Goal: Transaction & Acquisition: Purchase product/service

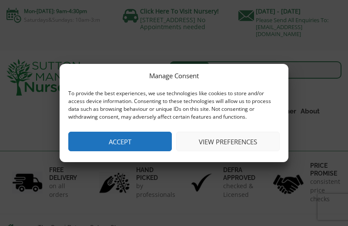
click at [236, 144] on button "View preferences" at bounding box center [227, 142] width 103 height 20
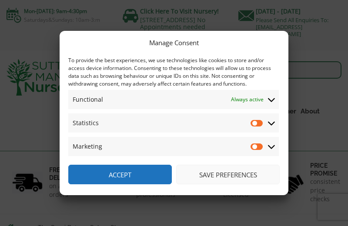
click at [219, 176] on button "Save preferences" at bounding box center [227, 175] width 103 height 20
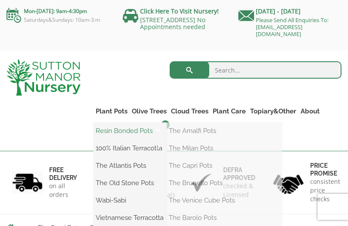
click at [115, 131] on link "Resin Bonded Pots" at bounding box center [129, 130] width 73 height 13
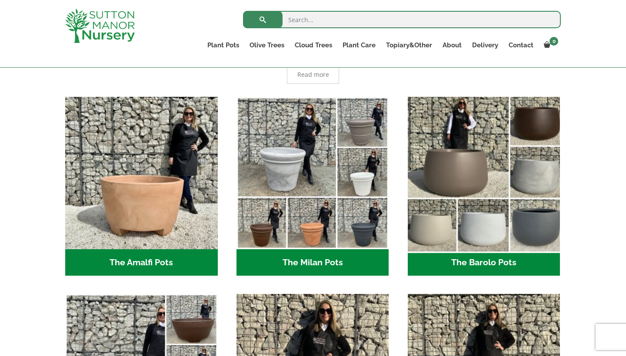
scroll to position [209, 0]
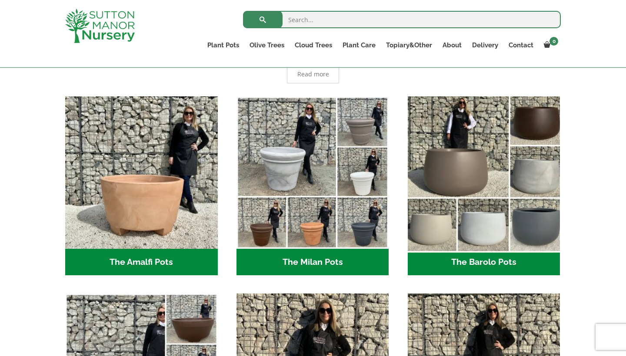
click at [347, 167] on img "Visit product category The Barolo Pots" at bounding box center [484, 173] width 160 height 160
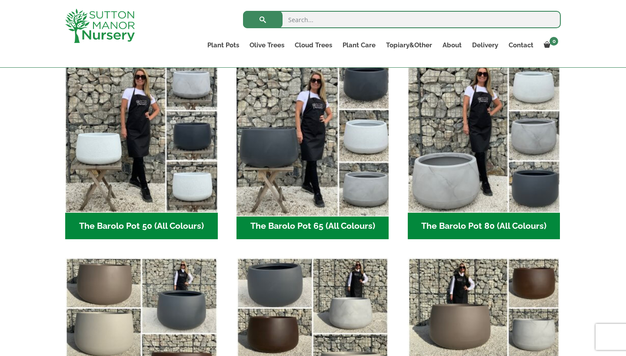
scroll to position [278, 0]
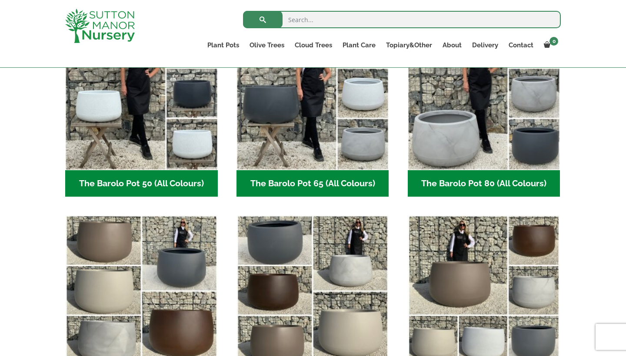
click at [309, 186] on h2 "The Barolo Pot 65 (All Colours) (6)" at bounding box center [312, 183] width 152 height 27
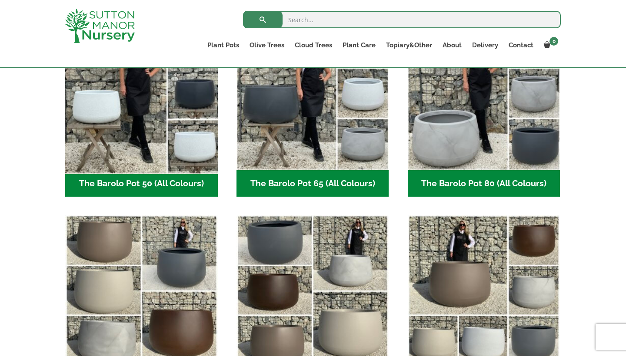
click at [155, 131] on img "Visit product category The Barolo Pot 50 (All Colours)" at bounding box center [141, 94] width 160 height 160
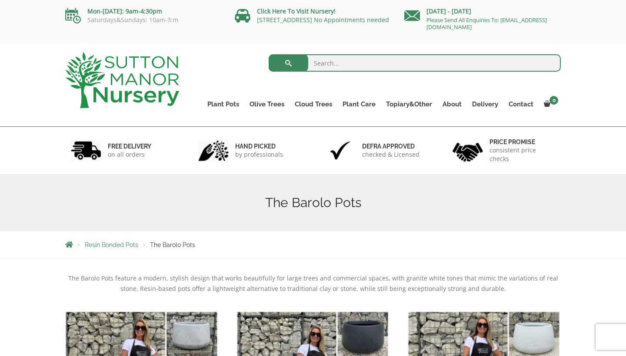
scroll to position [0, 0]
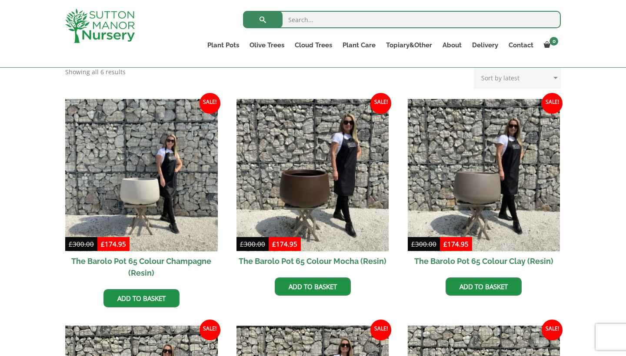
scroll to position [192, 0]
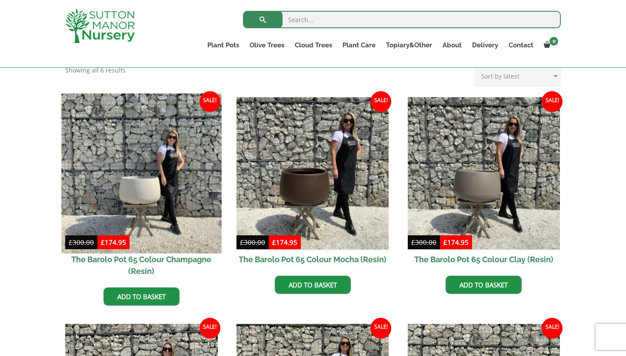
click at [146, 191] on img at bounding box center [141, 173] width 160 height 160
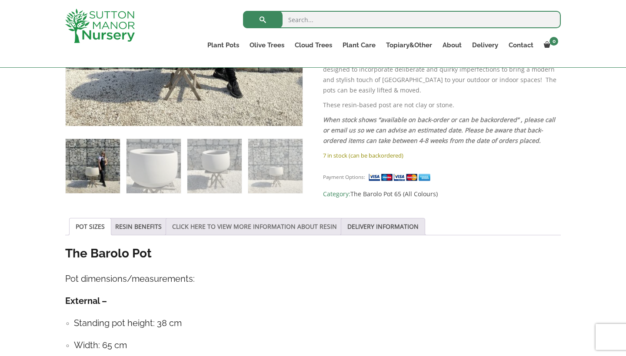
scroll to position [312, 0]
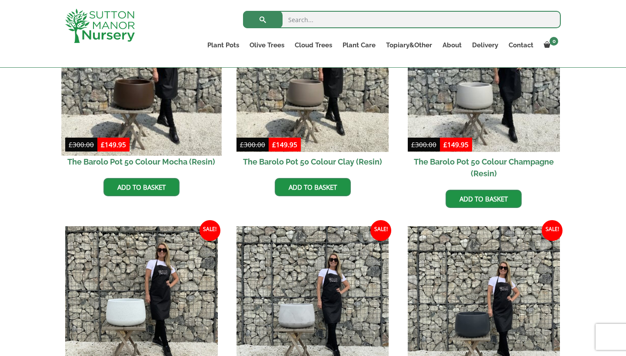
click at [146, 118] on img at bounding box center [141, 76] width 160 height 160
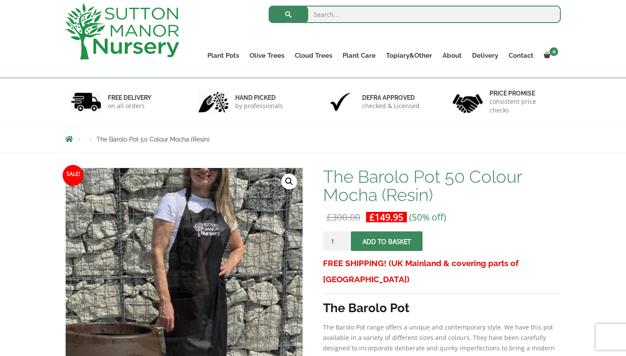
scroll to position [39, 0]
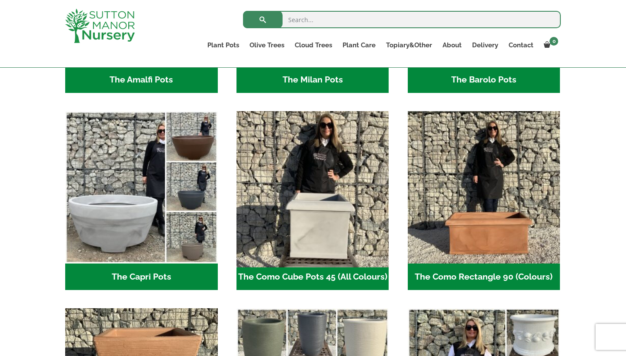
scroll to position [397, 0]
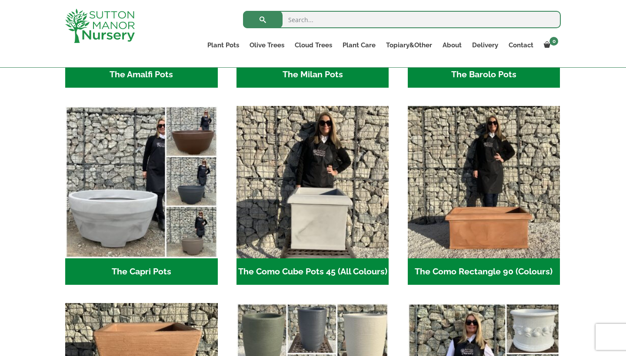
click at [126, 272] on h2 "The Capri Pots (34)" at bounding box center [141, 272] width 152 height 27
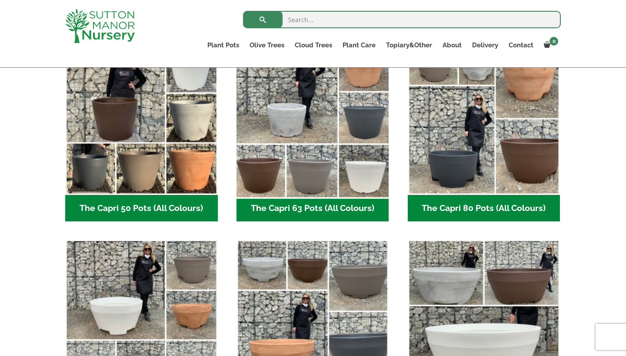
scroll to position [254, 0]
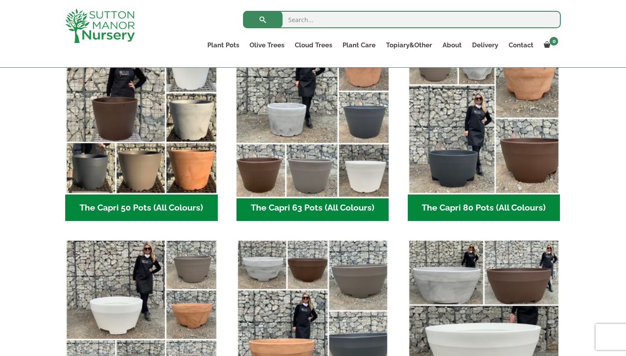
click at [363, 169] on img "Visit product category The Capri 63 Pots (All Colours)" at bounding box center [312, 118] width 160 height 160
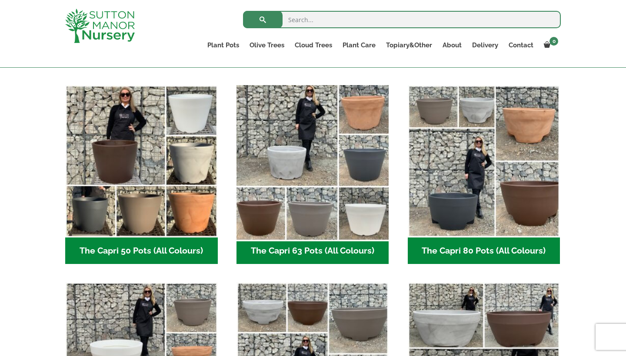
scroll to position [214, 0]
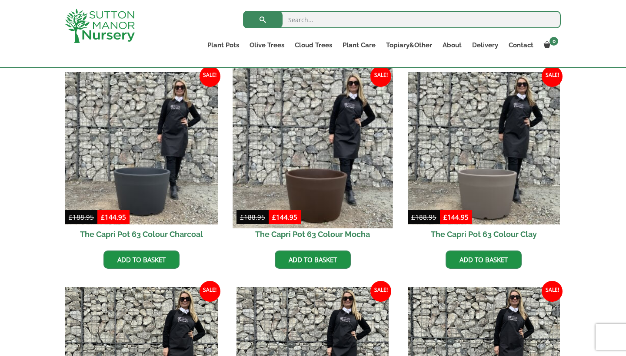
scroll to position [213, 0]
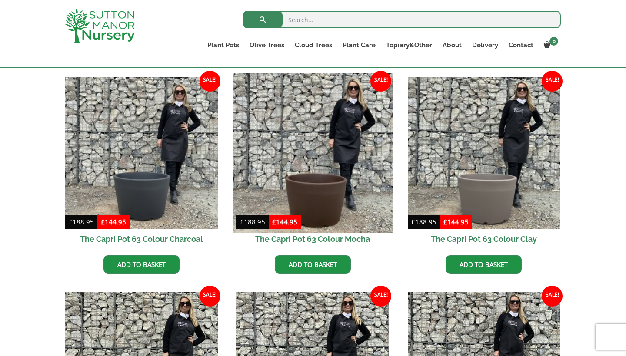
click at [318, 193] on img at bounding box center [312, 153] width 160 height 160
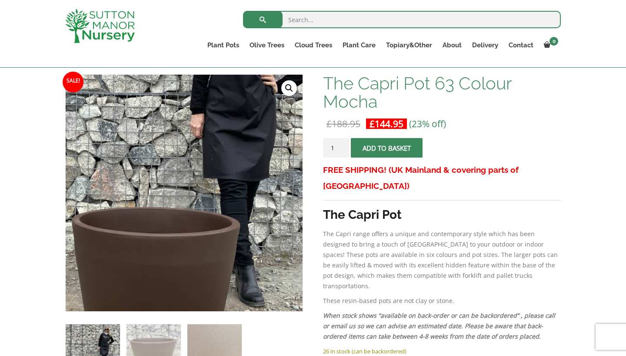
scroll to position [127, 0]
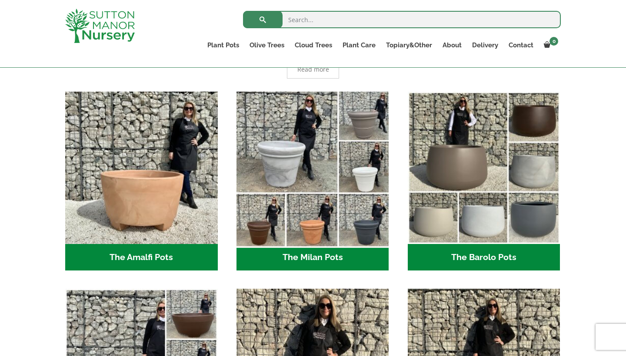
scroll to position [213, 0]
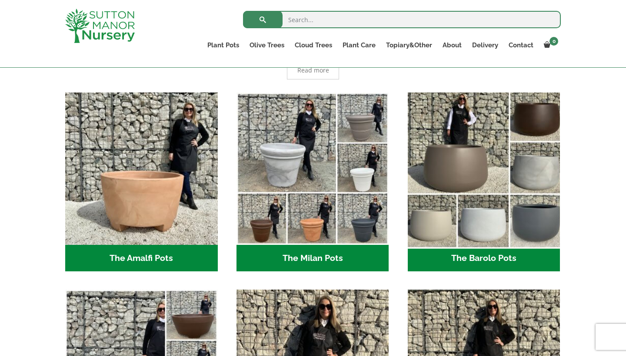
click at [450, 160] on img "Visit product category The Barolo Pots" at bounding box center [484, 169] width 160 height 160
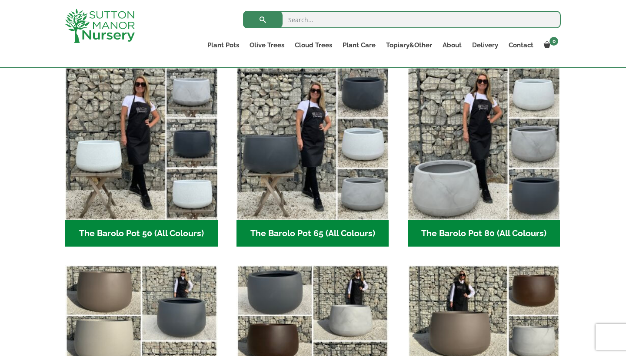
scroll to position [229, 0]
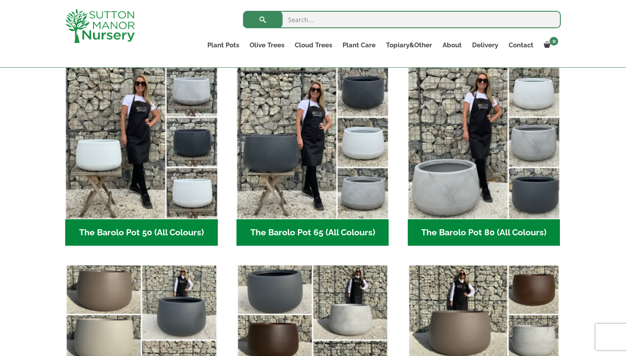
click at [312, 232] on h2 "The Barolo Pot 65 (All Colours) (6)" at bounding box center [312, 232] width 152 height 27
click at [147, 232] on h2 "The Barolo Pot 50 (All Colours) (6)" at bounding box center [141, 232] width 152 height 27
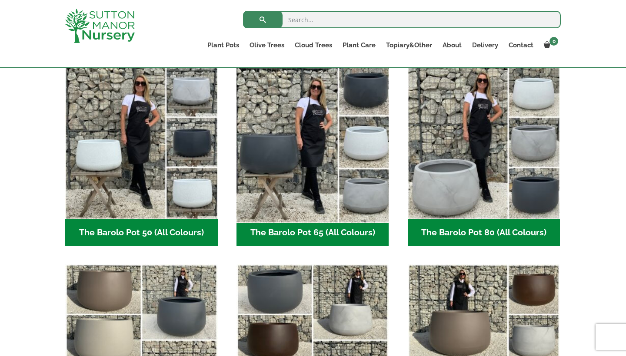
click at [300, 162] on img "Visit product category The Barolo Pot 65 (All Colours)" at bounding box center [312, 143] width 160 height 160
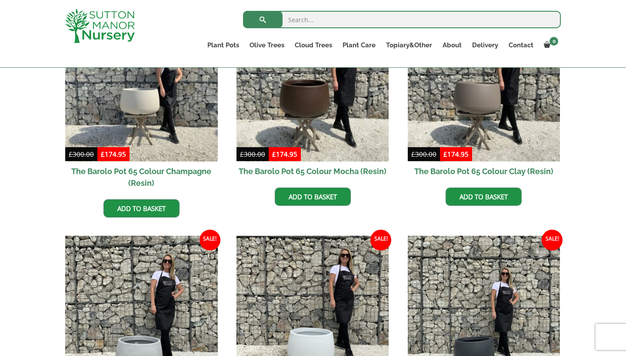
scroll to position [281, 0]
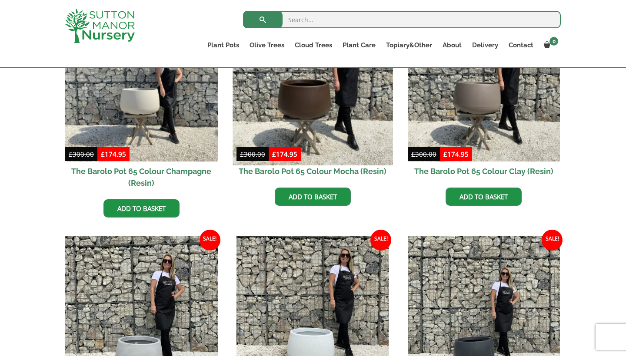
click at [325, 129] on img at bounding box center [312, 85] width 160 height 160
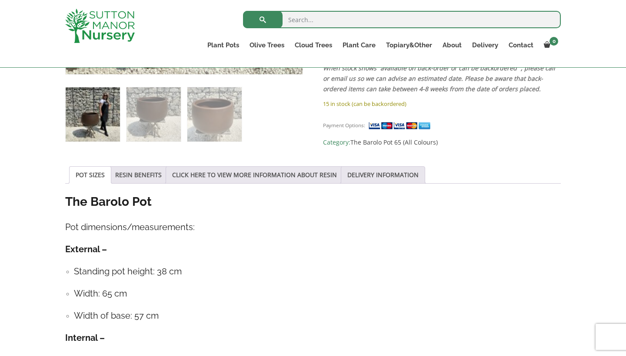
scroll to position [365, 0]
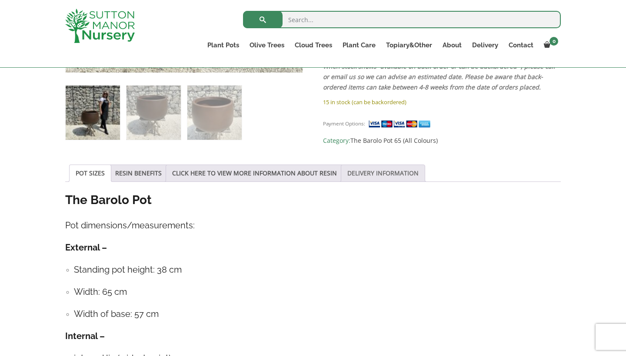
click at [406, 176] on link "DELIVERY INFORMATION" at bounding box center [382, 173] width 71 height 17
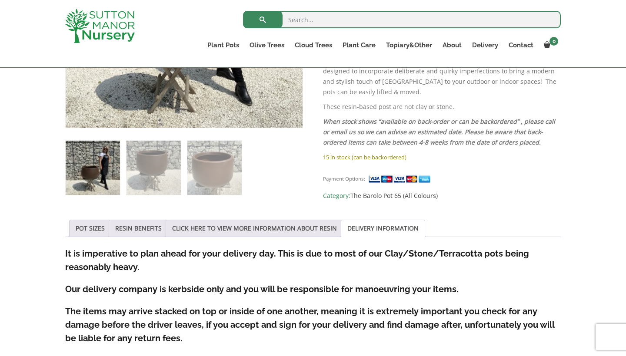
scroll to position [310, 0]
click at [93, 228] on link "POT SIZES" at bounding box center [90, 229] width 29 height 17
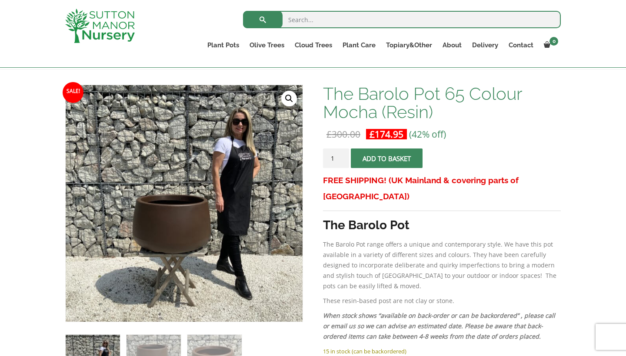
scroll to position [116, 0]
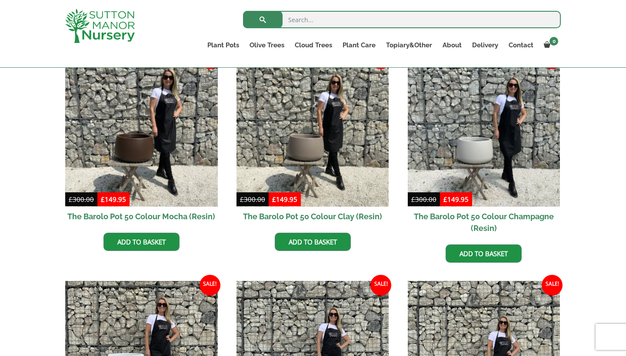
scroll to position [239, 0]
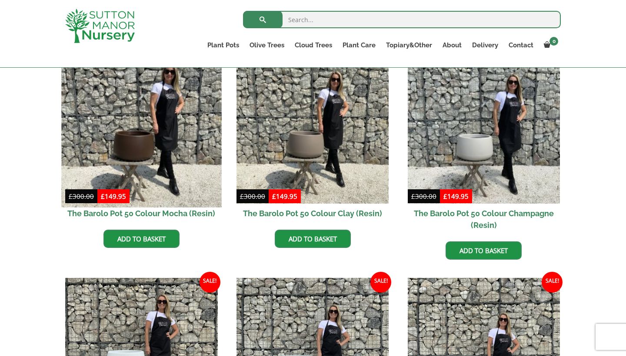
click at [152, 173] on img at bounding box center [141, 127] width 160 height 160
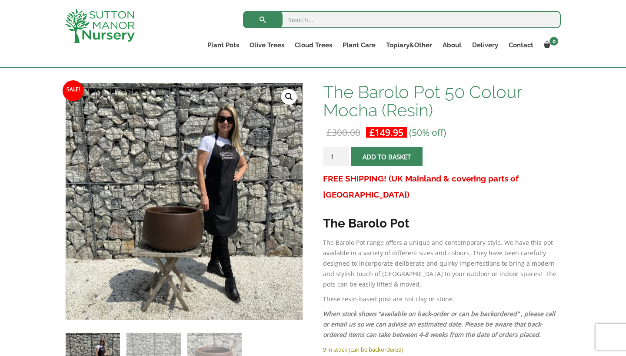
scroll to position [118, 0]
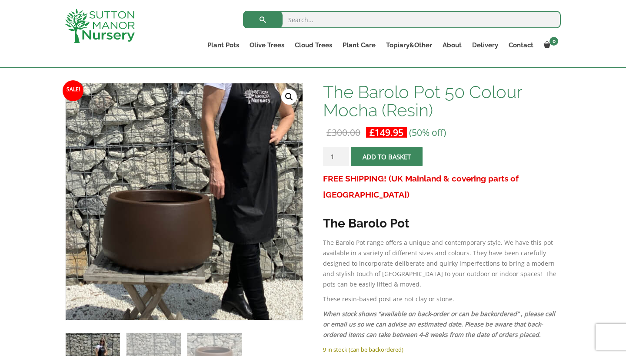
click at [190, 227] on img at bounding box center [179, 181] width 434 height 434
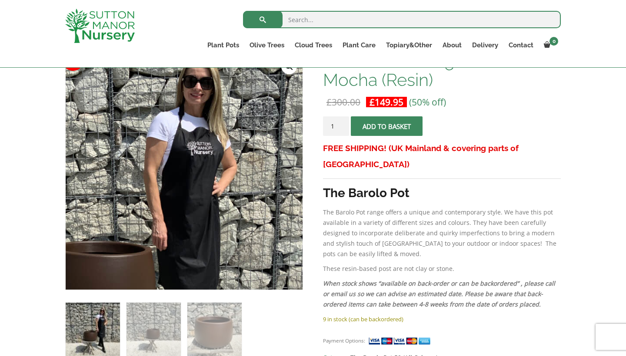
scroll to position [148, 0]
click at [259, 175] on img at bounding box center [121, 233] width 434 height 434
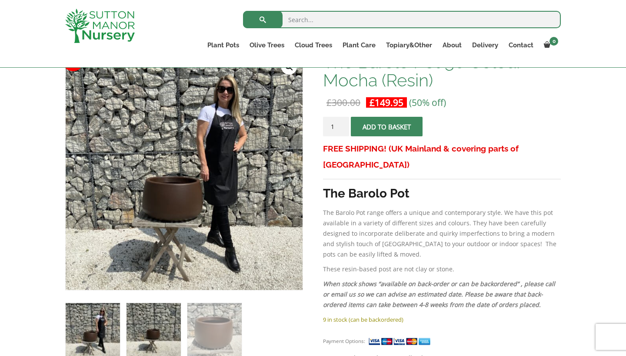
click at [132, 330] on img at bounding box center [153, 330] width 54 height 54
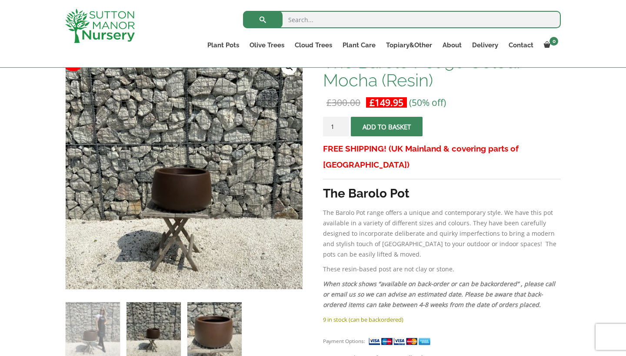
click at [223, 322] on img at bounding box center [214, 329] width 54 height 54
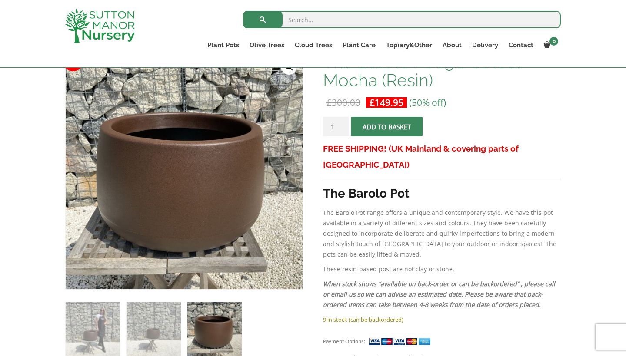
click at [223, 322] on img at bounding box center [214, 329] width 54 height 54
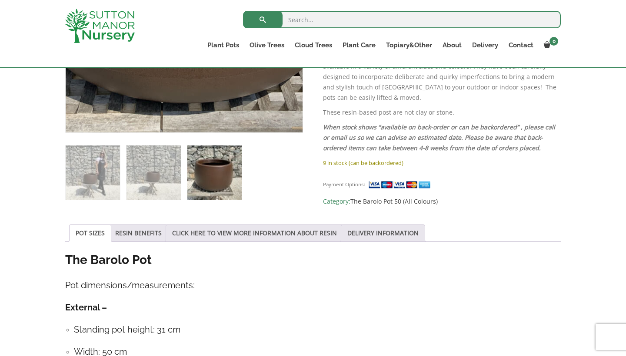
scroll to position [309, 0]
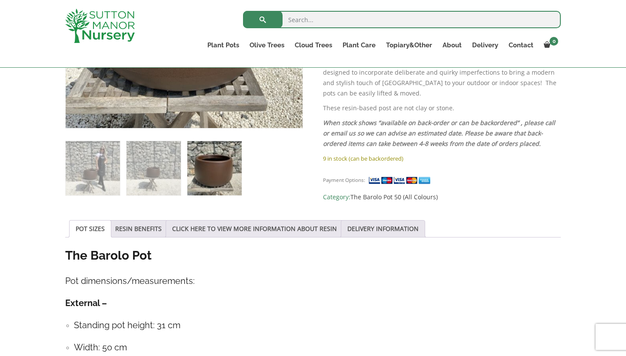
click at [89, 230] on link "POT SIZES" at bounding box center [90, 229] width 29 height 17
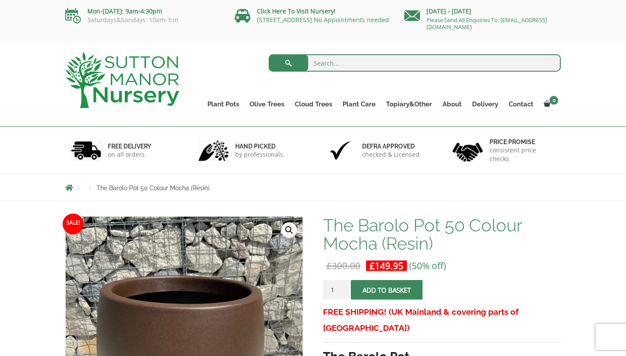
scroll to position [0, 0]
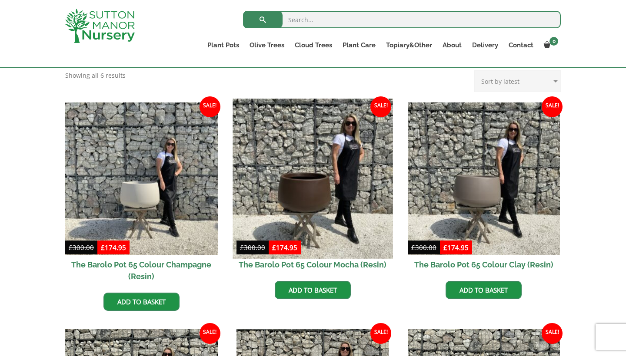
scroll to position [188, 0]
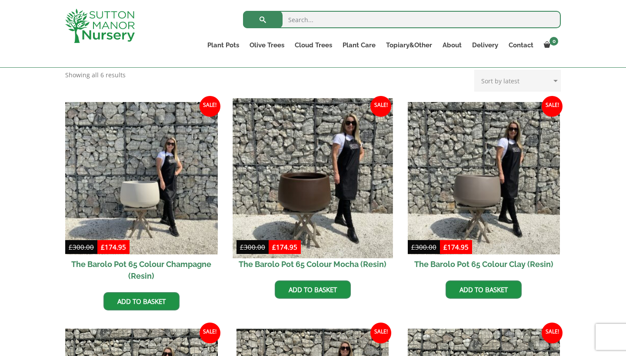
click at [324, 203] on img at bounding box center [312, 178] width 160 height 160
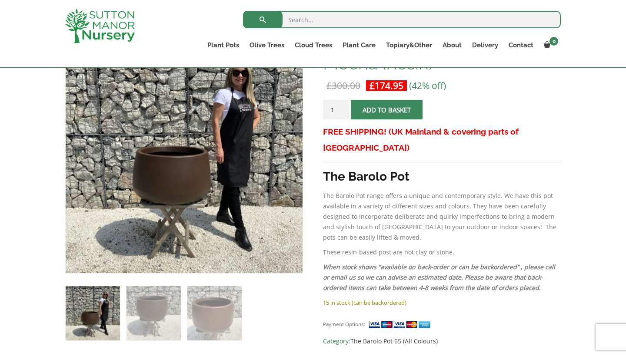
scroll to position [167, 0]
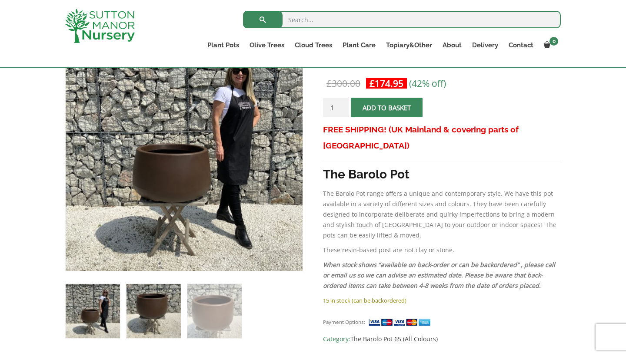
click at [153, 309] on img at bounding box center [153, 311] width 54 height 54
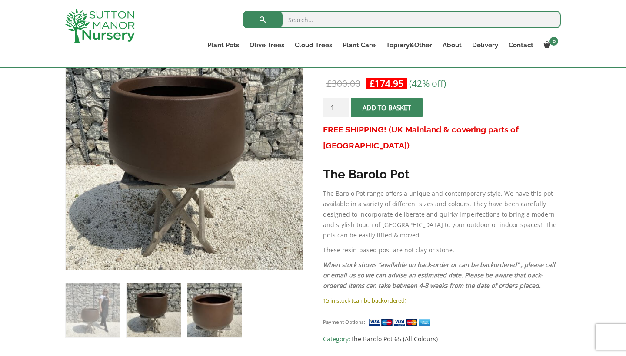
click at [211, 310] on img at bounding box center [214, 310] width 54 height 54
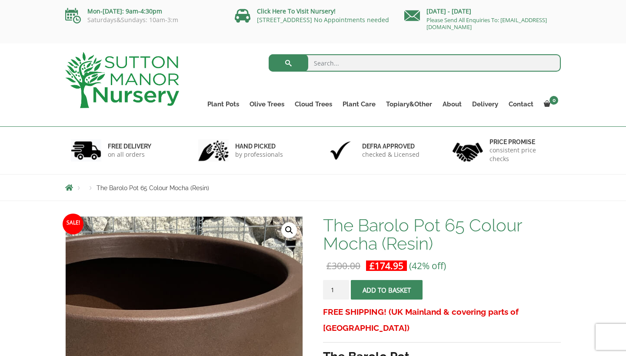
scroll to position [0, 0]
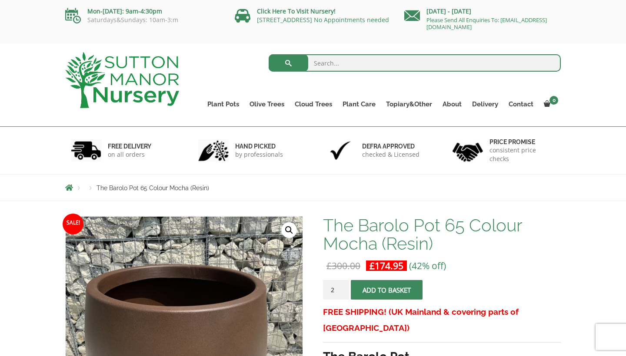
click at [343, 288] on input "2" at bounding box center [336, 290] width 26 height 20
type input "3"
click at [341, 288] on input "3" at bounding box center [336, 290] width 26 height 20
click at [386, 290] on span "submit" at bounding box center [386, 290] width 0 height 0
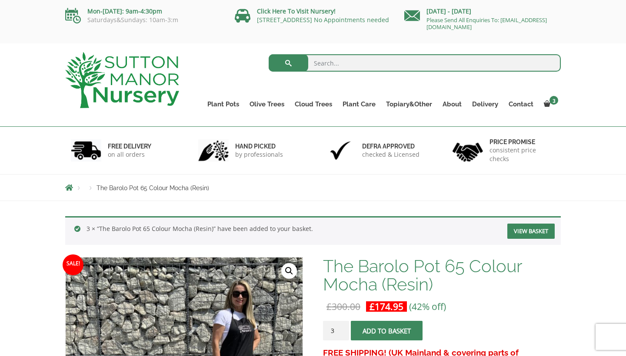
click at [536, 229] on link "View basket" at bounding box center [530, 231] width 47 height 15
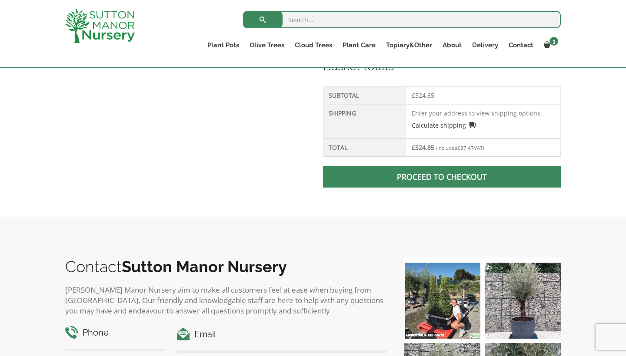
scroll to position [382, 0]
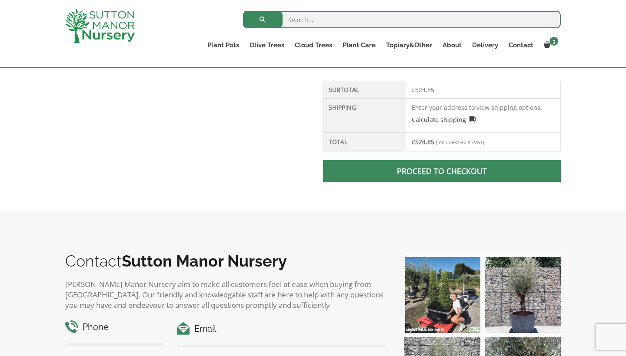
click at [441, 171] on span at bounding box center [441, 171] width 0 height 0
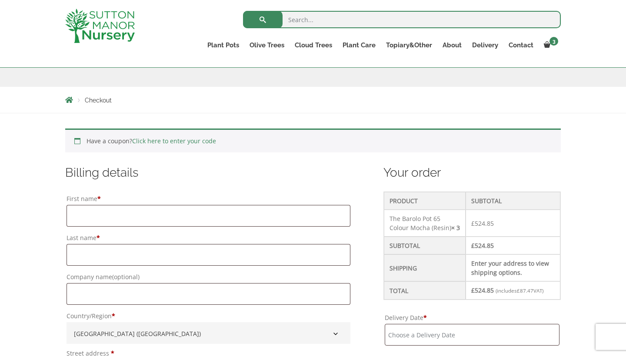
scroll to position [130, 0]
click at [155, 139] on link "Click here to enter your code" at bounding box center [174, 140] width 84 height 8
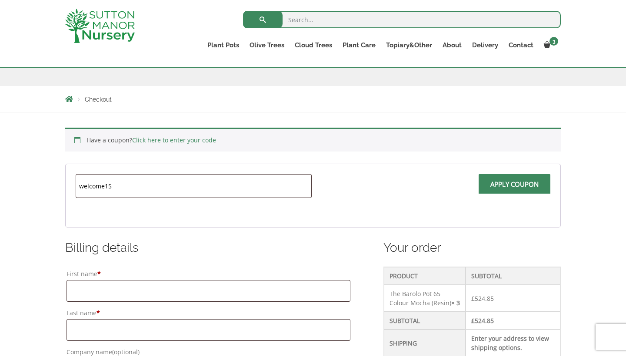
click at [498, 184] on span "Apply coupon" at bounding box center [514, 186] width 72 height 25
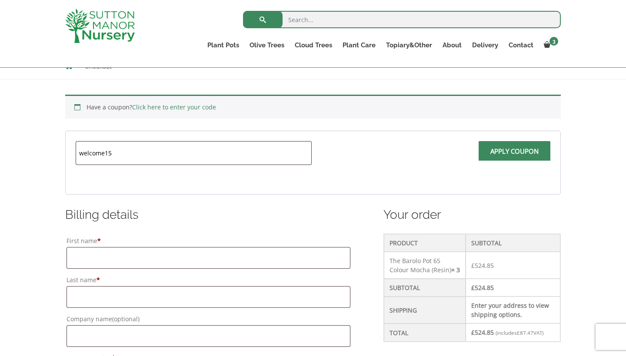
scroll to position [162, 0]
click at [514, 155] on span at bounding box center [514, 155] width 0 height 0
click at [120, 158] on input "welcome15" at bounding box center [194, 154] width 236 height 24
click at [511, 152] on input "Apply coupon" at bounding box center [514, 152] width 72 height 20
type input "welcome10"
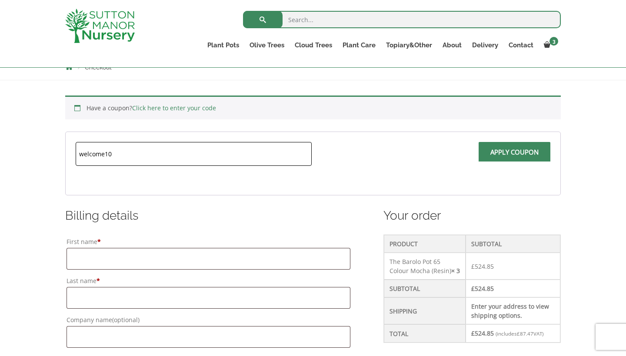
click at [511, 152] on input "Apply coupon" at bounding box center [514, 152] width 72 height 20
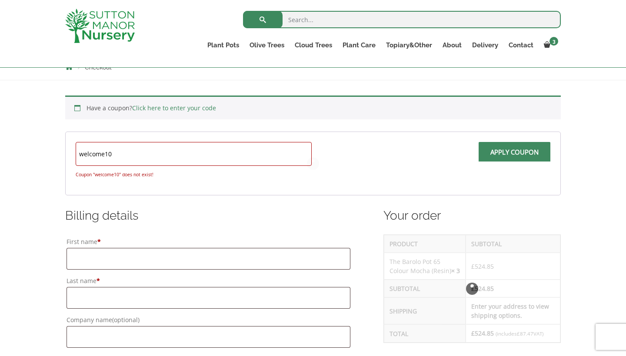
click at [280, 164] on input "welcome10" at bounding box center [194, 154] width 236 height 24
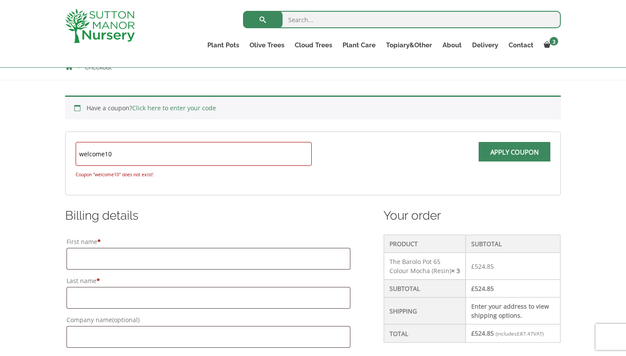
drag, startPoint x: 113, startPoint y: 154, endPoint x: 72, endPoint y: 152, distance: 41.3
click at [71, 152] on form "welcome10 Coupon "welcome10" does not exist! Apply coupon" at bounding box center [312, 164] width 495 height 64
click at [152, 108] on link "Click here to enter your code" at bounding box center [174, 108] width 84 height 8
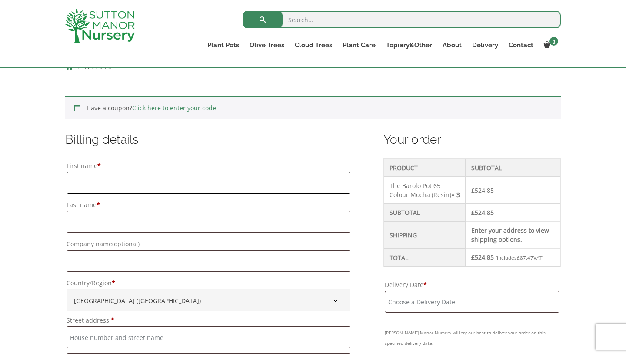
click at [99, 179] on input "First name *" at bounding box center [208, 183] width 284 height 22
type input "Pamela"
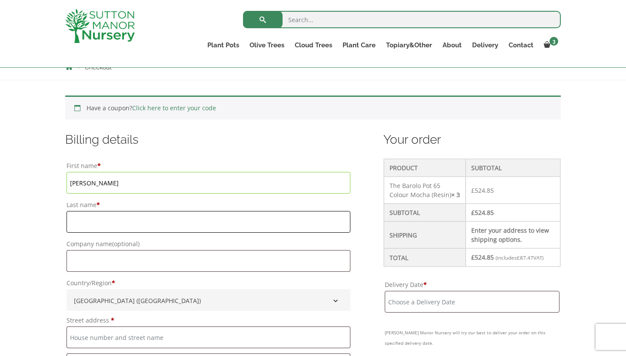
click at [90, 230] on input "Last name *" at bounding box center [208, 222] width 284 height 22
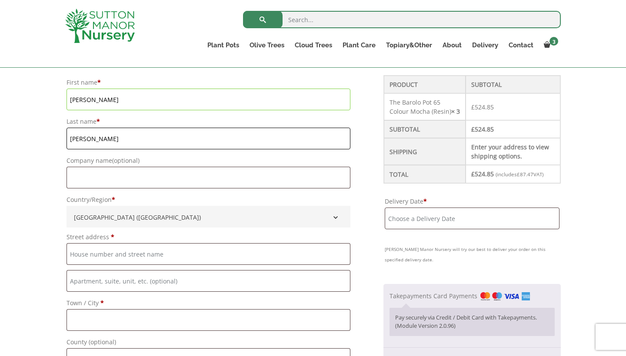
scroll to position [266, 0]
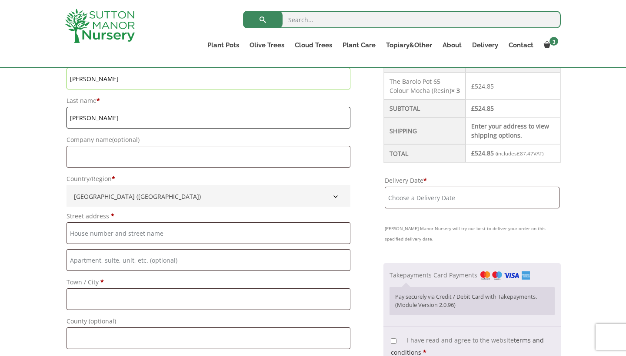
type input "O'Keefe"
click at [103, 235] on input "Street address *" at bounding box center [208, 233] width 284 height 22
type input "[STREET_ADDRESS]"
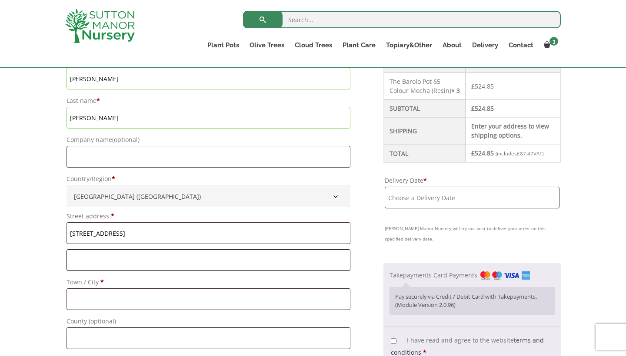
click at [98, 258] on input "Flat, suite, unit, etc. (optional)" at bounding box center [208, 260] width 284 height 22
type input "Whalley"
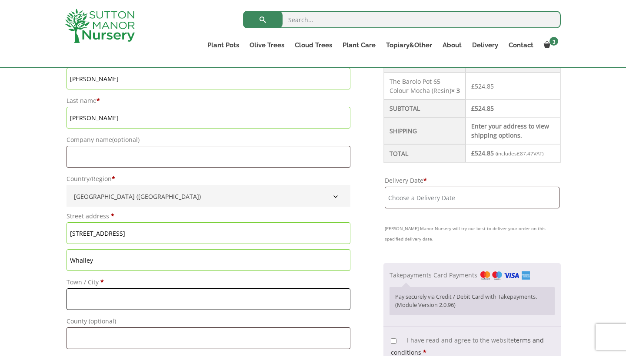
click at [85, 297] on input "Town / City *" at bounding box center [208, 299] width 284 height 22
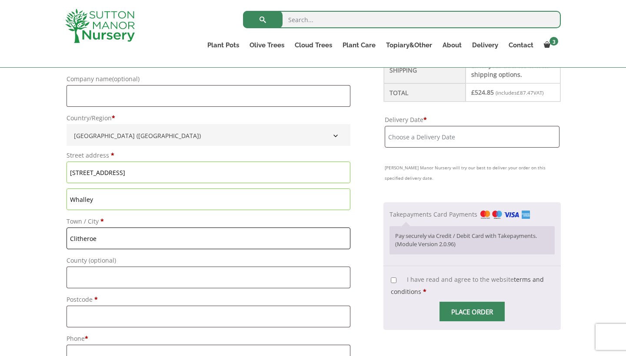
scroll to position [331, 0]
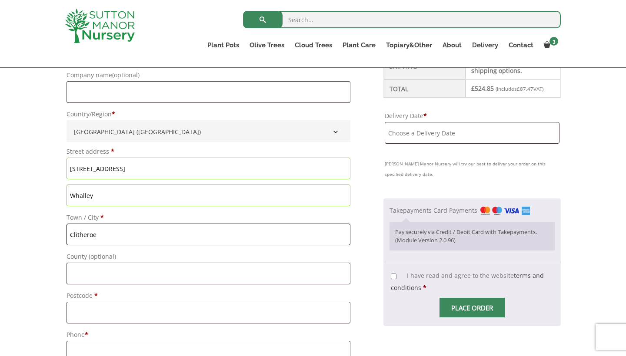
type input "Clitheroe"
click at [90, 275] on input "County (optional)" at bounding box center [208, 274] width 284 height 22
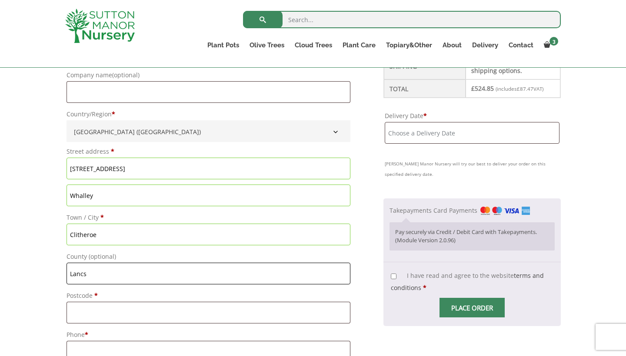
type input "Lancs"
click at [90, 314] on input "Postcode *" at bounding box center [208, 313] width 284 height 22
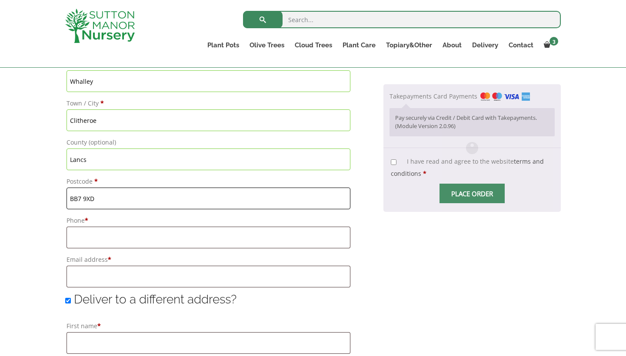
scroll to position [449, 0]
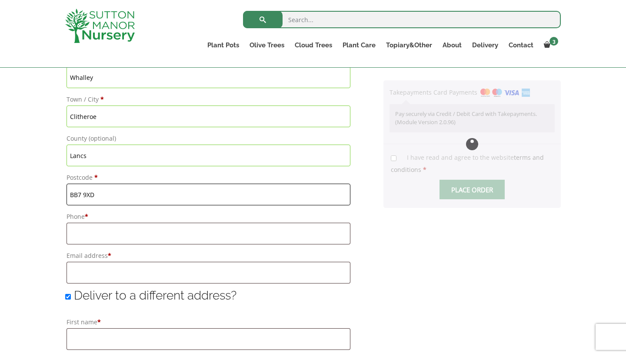
type input "BB7 9XD"
click at [106, 235] on input "Phone *" at bounding box center [208, 234] width 284 height 22
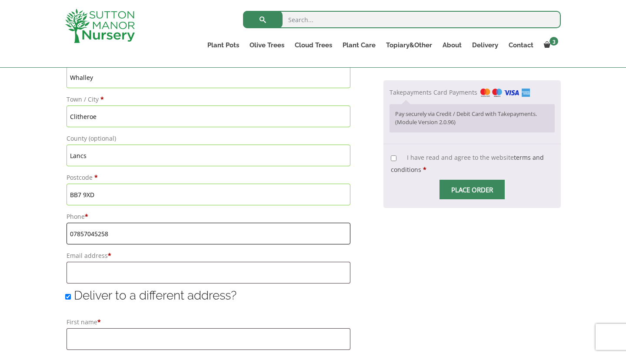
type input "07857045258"
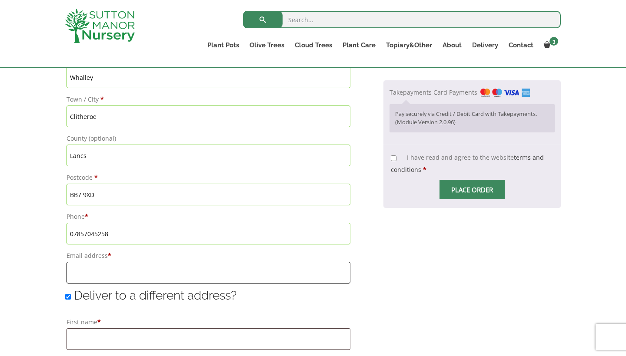
click at [86, 268] on input "Email address *" at bounding box center [208, 273] width 284 height 22
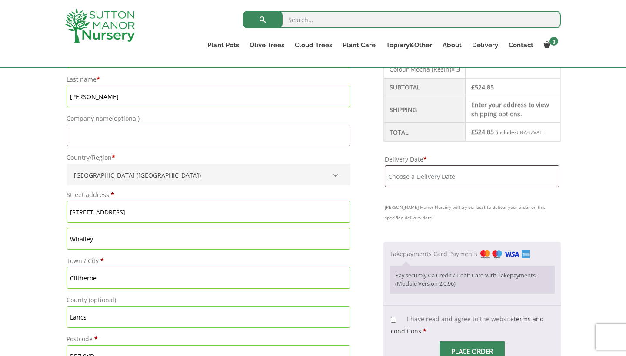
scroll to position [287, 0]
type input "[PERSON_NAME][EMAIL_ADDRESS][PERSON_NAME][DOMAIN_NAME]"
click at [439, 174] on input "Delivery Date *" at bounding box center [472, 177] width 175 height 22
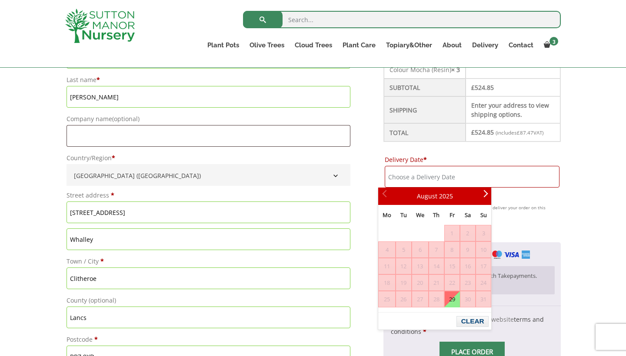
click at [458, 301] on link "29" at bounding box center [451, 300] width 15 height 16
type input "[DATE]"
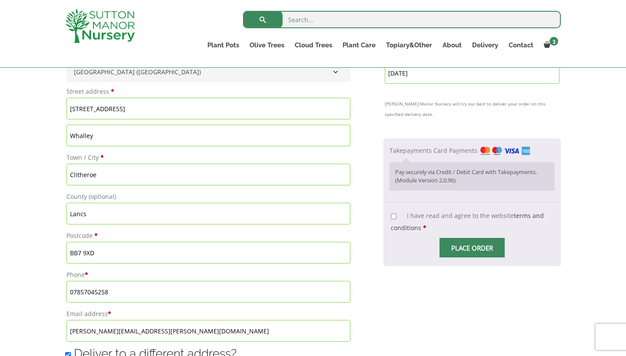
scroll to position [393, 0]
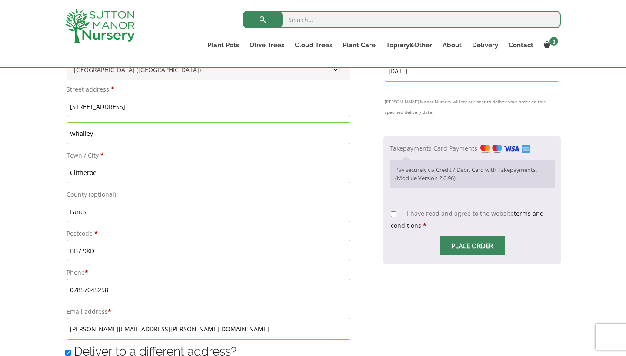
click at [518, 215] on link "terms and conditions" at bounding box center [467, 219] width 153 height 20
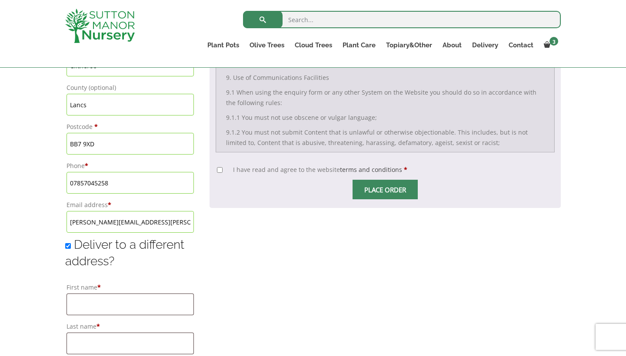
scroll to position [526, 0]
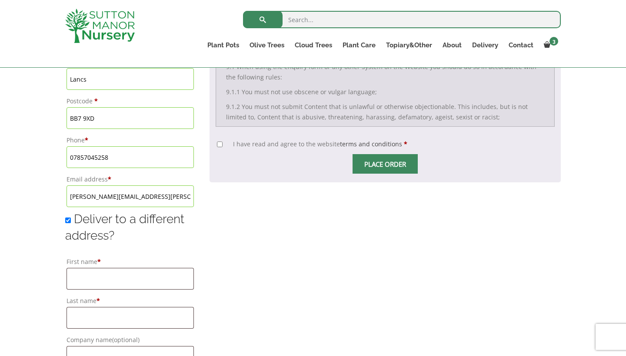
click at [385, 164] on span "Checkout" at bounding box center [385, 164] width 0 height 0
click at [217, 147] on input "I have read and agree to the website terms and conditions *" at bounding box center [220, 145] width 6 height 6
checkbox input "true"
click at [385, 164] on span "Checkout" at bounding box center [385, 164] width 0 height 0
click at [356, 168] on input "Place order" at bounding box center [384, 164] width 65 height 20
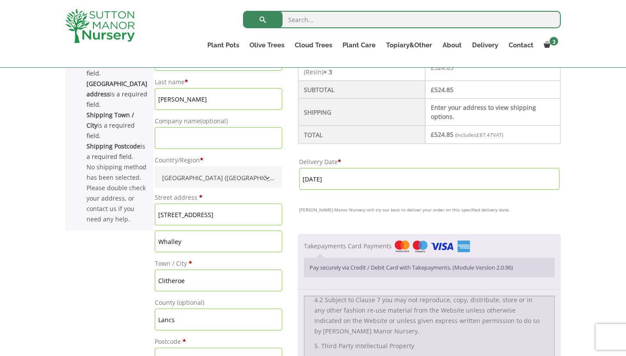
scroll to position [250, 0]
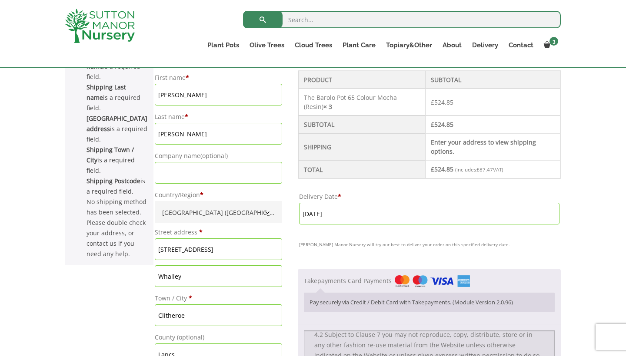
click at [395, 275] on img "Checkout" at bounding box center [432, 281] width 75 height 12
click at [0, 0] on input "Takepayments Card Payments" at bounding box center [0, 0] width 0 height 0
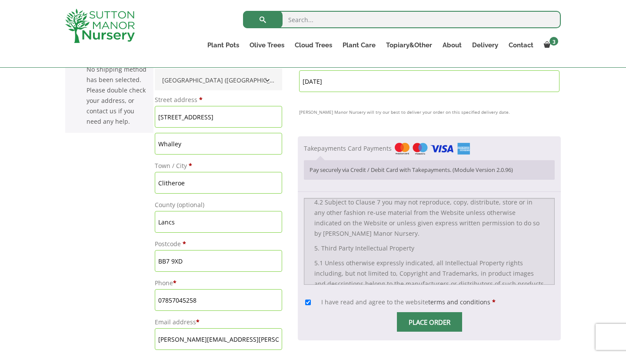
scroll to position [391, 0]
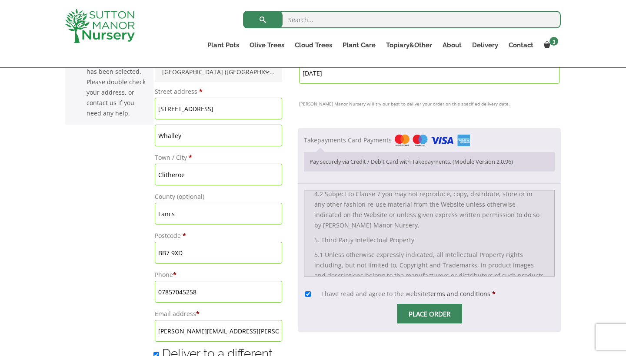
click at [429, 314] on span "Checkout" at bounding box center [429, 314] width 0 height 0
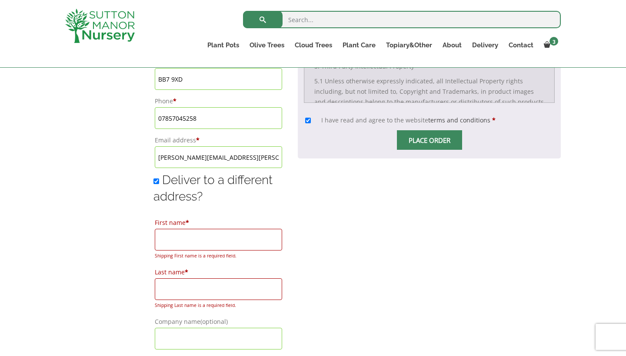
scroll to position [617, 0]
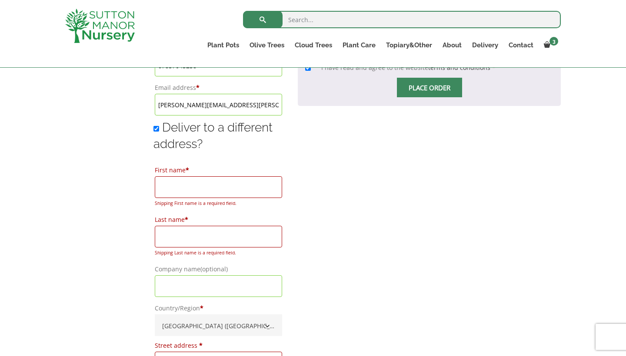
click at [153, 132] on input "Deliver to a different address?" at bounding box center [156, 129] width 6 height 6
checkbox input "false"
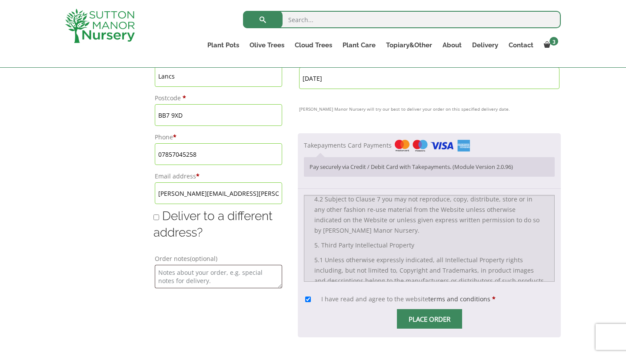
scroll to position [529, 0]
click at [429, 319] on span "Checkout" at bounding box center [429, 319] width 0 height 0
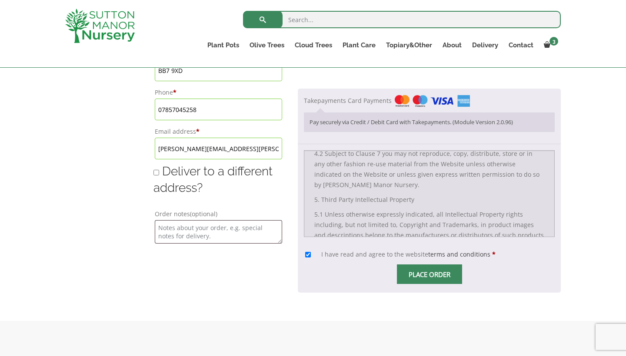
scroll to position [572, 0]
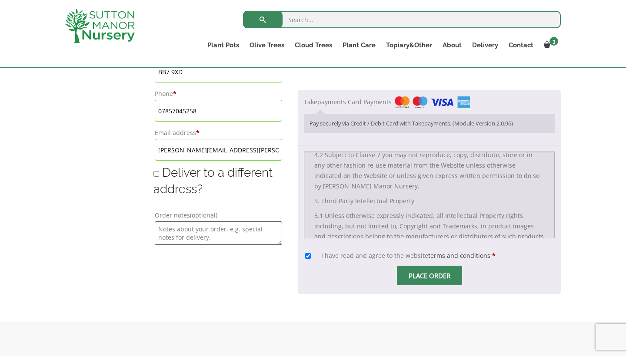
click at [429, 275] on span "Checkout" at bounding box center [429, 275] width 0 height 0
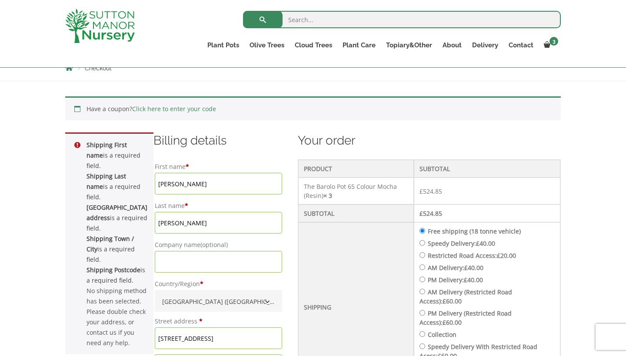
scroll to position [161, 0]
click at [155, 234] on input "O'Keefe" at bounding box center [218, 223] width 127 height 22
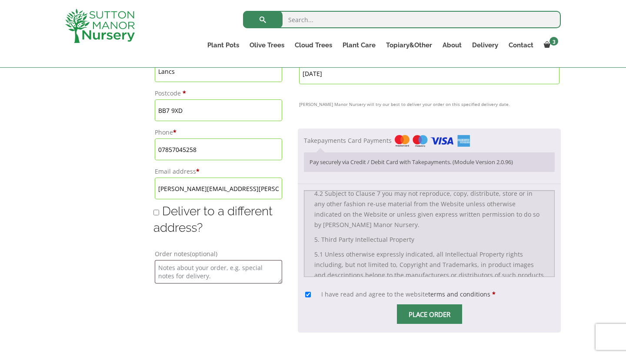
scroll to position [534, 0]
type input "OKeefe"
click at [397, 304] on span "Place order" at bounding box center [429, 314] width 65 height 20
click at [429, 313] on span "Checkout" at bounding box center [429, 313] width 0 height 0
click at [397, 304] on input "Place order" at bounding box center [429, 314] width 65 height 20
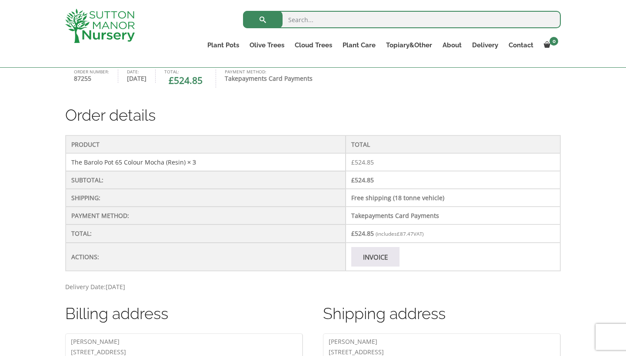
scroll to position [213, 0]
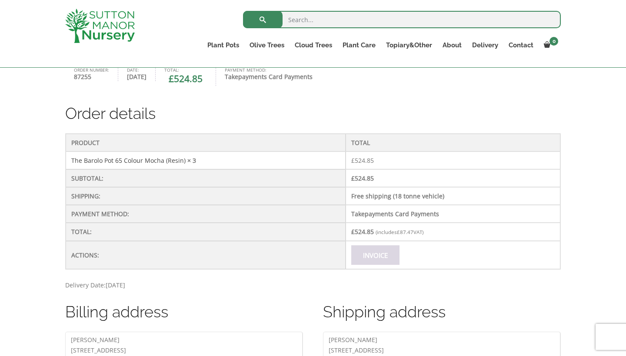
click at [372, 255] on link "Invoice" at bounding box center [375, 255] width 48 height 20
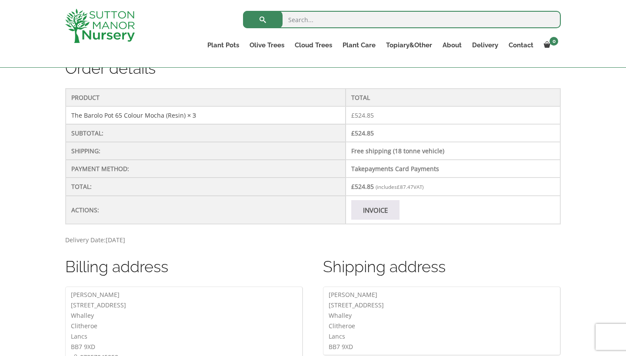
scroll to position [260, 0]
click at [360, 209] on link "Invoice" at bounding box center [375, 209] width 48 height 20
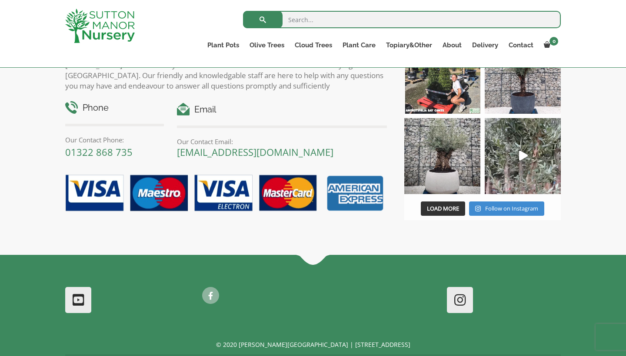
scroll to position [673, 0]
